Goal: Task Accomplishment & Management: Manage account settings

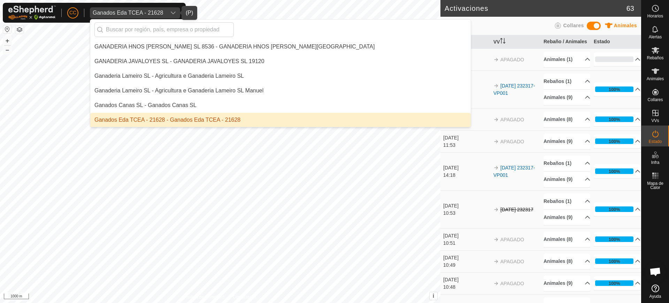
click at [211, 115] on li "Ganados Eda TCEA - 21628 - Ganados Eda TCEA - 21628" at bounding box center [280, 120] width 380 height 14
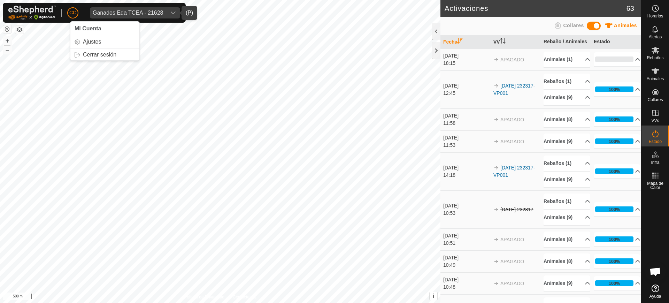
click at [115, 16] on span "Ganados Eda TCEA - 21628" at bounding box center [128, 12] width 76 height 11
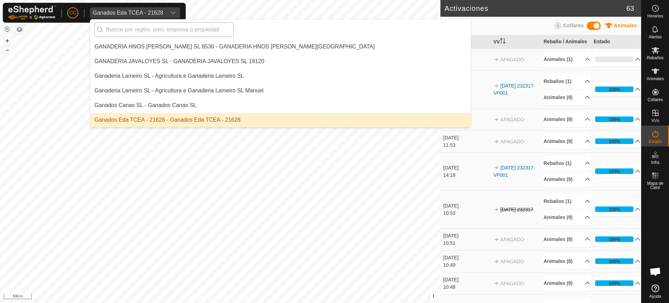
type input "l"
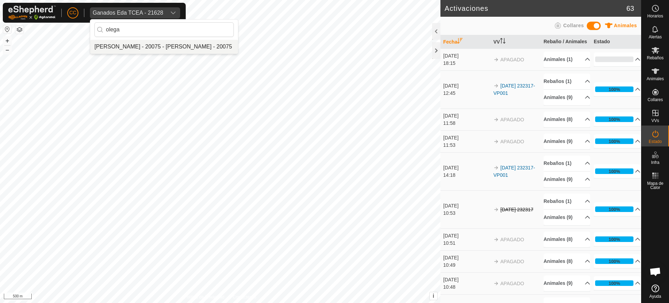
type input "olega"
click at [134, 51] on li "[PERSON_NAME] - 20075 - [PERSON_NAME] - 20075" at bounding box center [164, 47] width 148 height 14
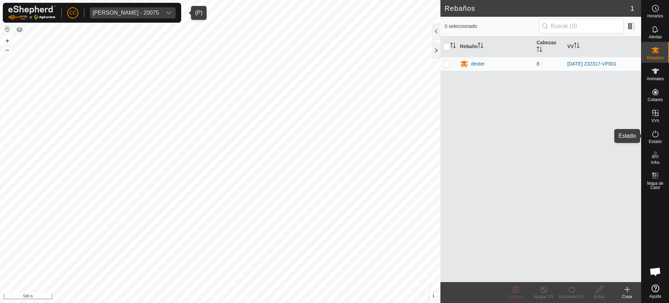
click at [657, 135] on icon at bounding box center [655, 134] width 8 height 8
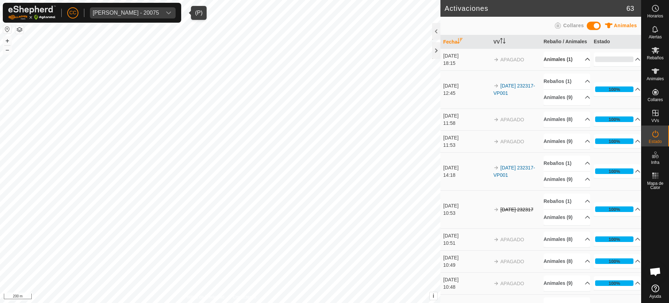
click at [580, 67] on p-accordion-header "Animales (1)" at bounding box center [566, 60] width 47 height 16
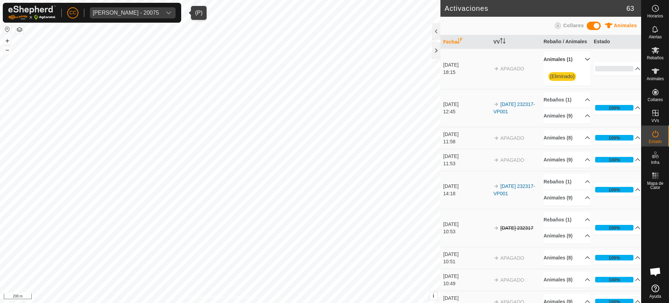
click at [563, 81] on span "(Eliminado)" at bounding box center [562, 76] width 28 height 9
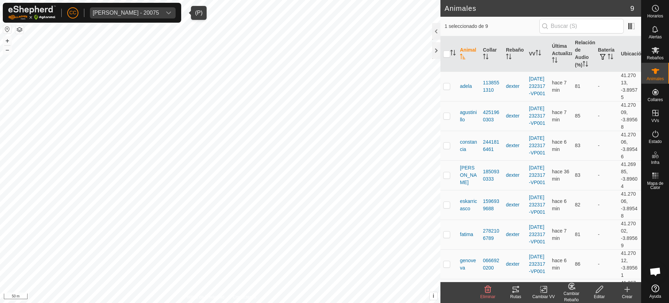
checkbox input "false"
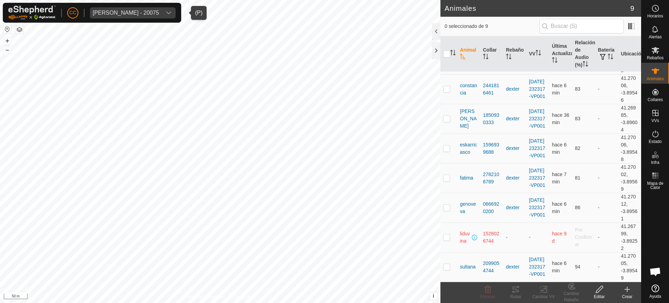
click at [463, 54] on icon "Activar para ordenar" at bounding box center [463, 57] width 6 height 6
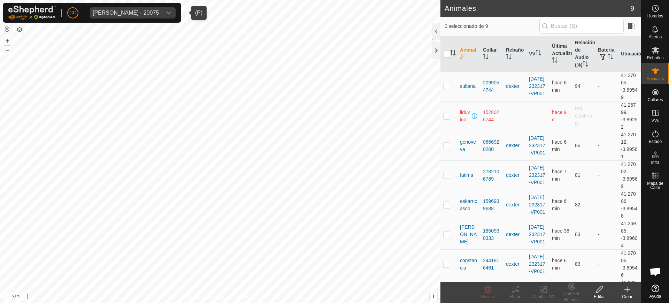
click at [463, 54] on icon "Activar para ordenar" at bounding box center [463, 57] width 6 height 6
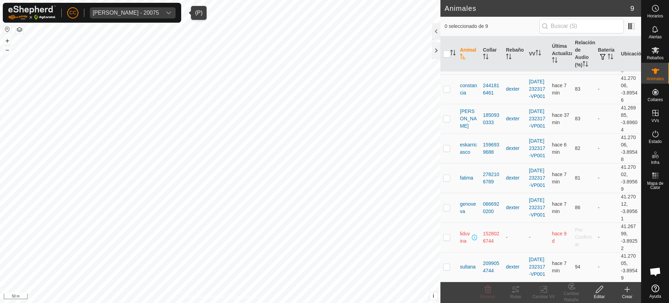
click at [130, 9] on span "[PERSON_NAME] - 20075" at bounding box center [126, 12] width 72 height 11
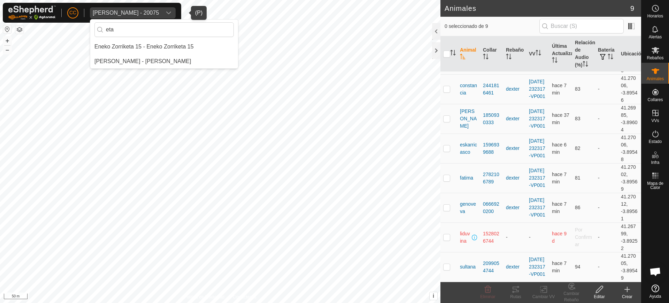
scroll to position [0, 0]
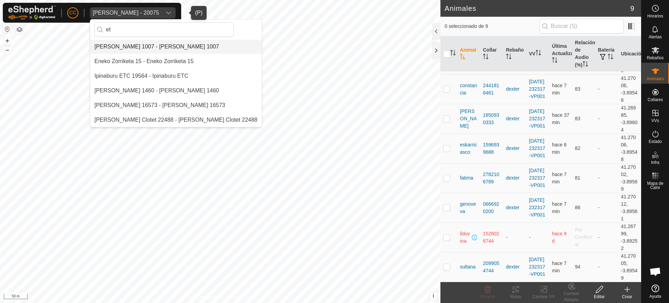
type input "e"
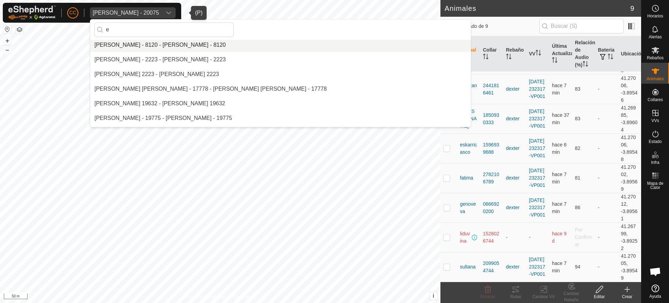
scroll to position [292, 0]
